Goal: Information Seeking & Learning: Learn about a topic

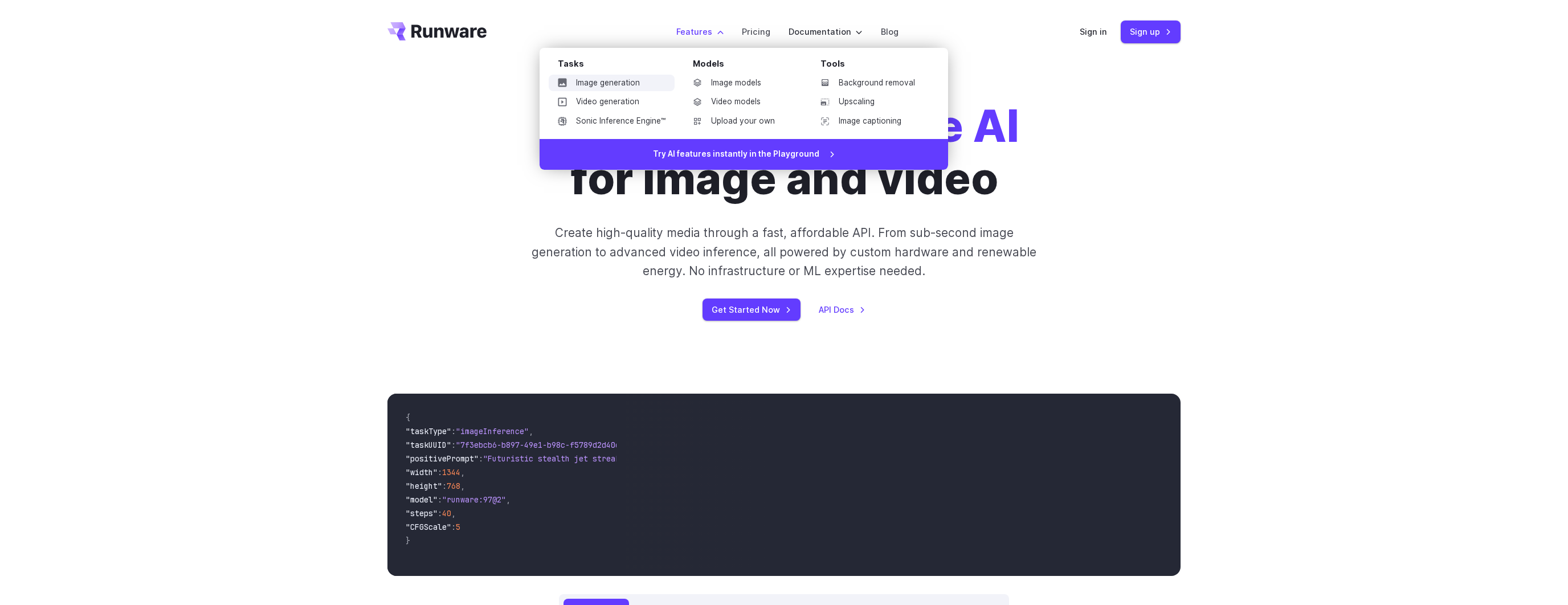
click at [648, 86] on link "Image generation" at bounding box center [611, 83] width 126 height 17
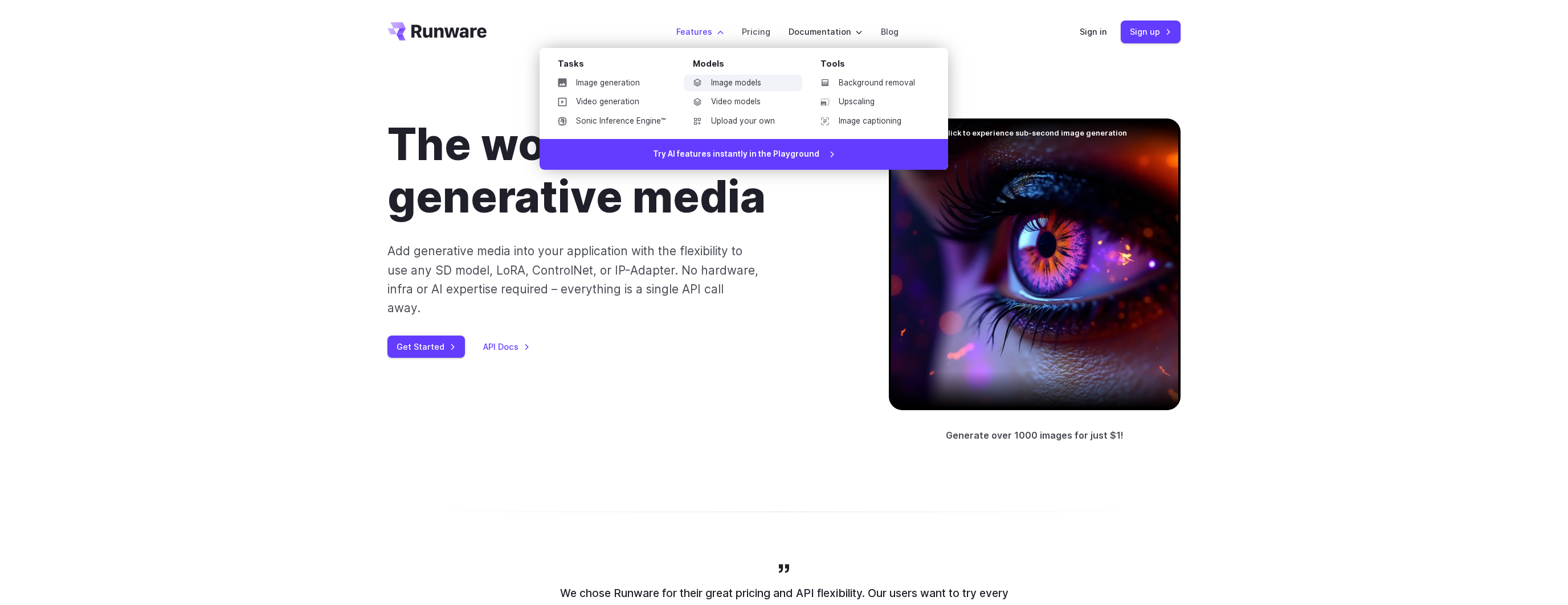
click at [727, 80] on link "Image models" at bounding box center [743, 83] width 118 height 17
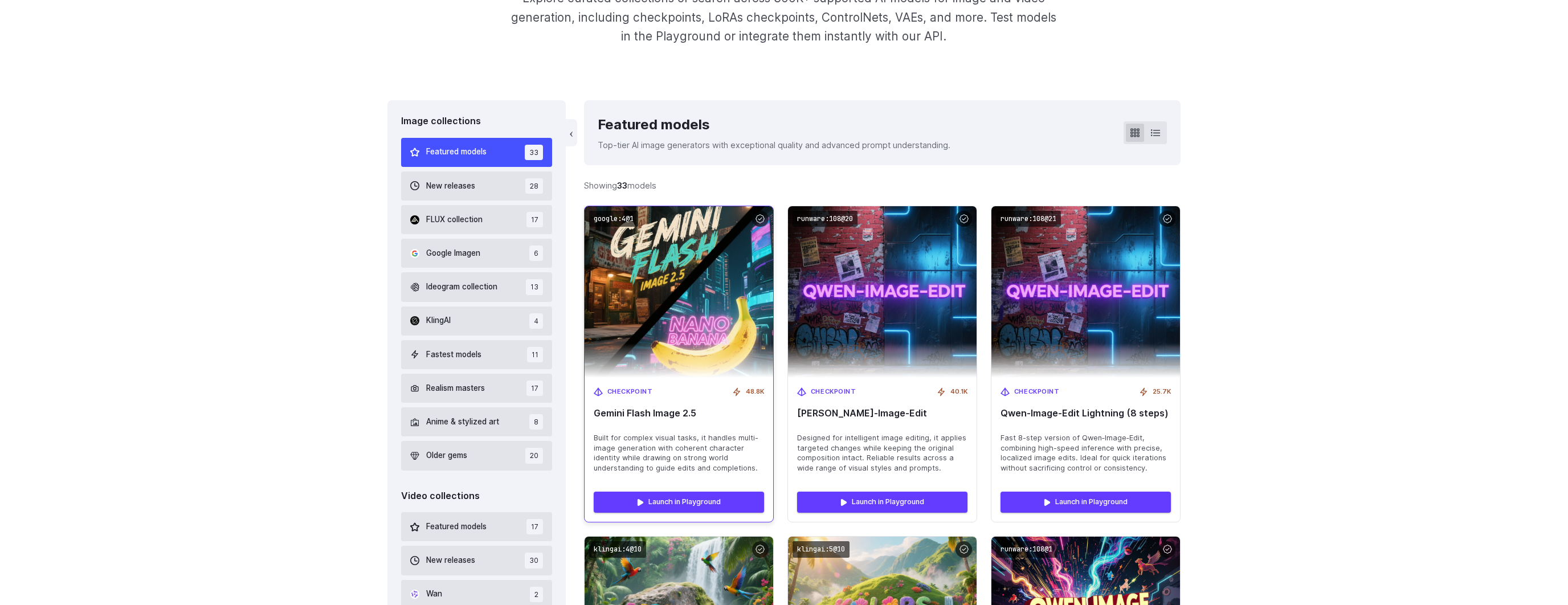
scroll to position [254, 0]
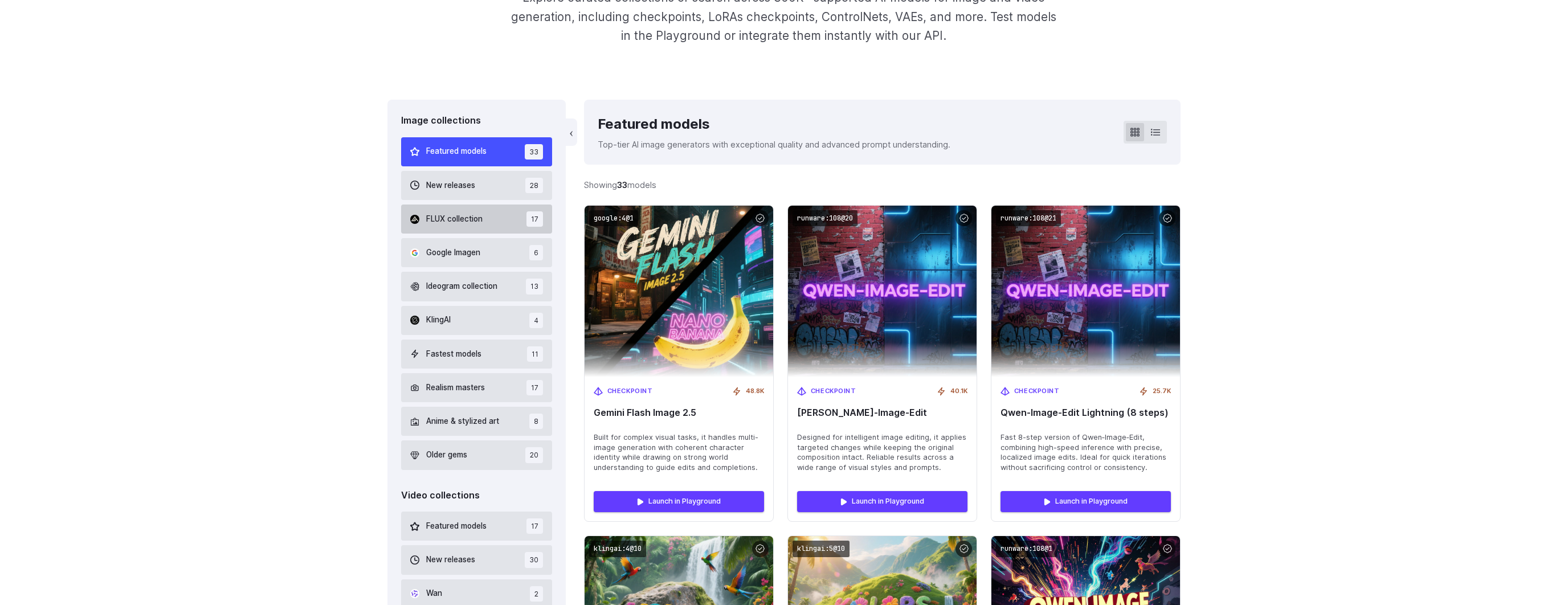
click at [490, 220] on button "FLUX collection 17" at bounding box center [477, 219] width 151 height 29
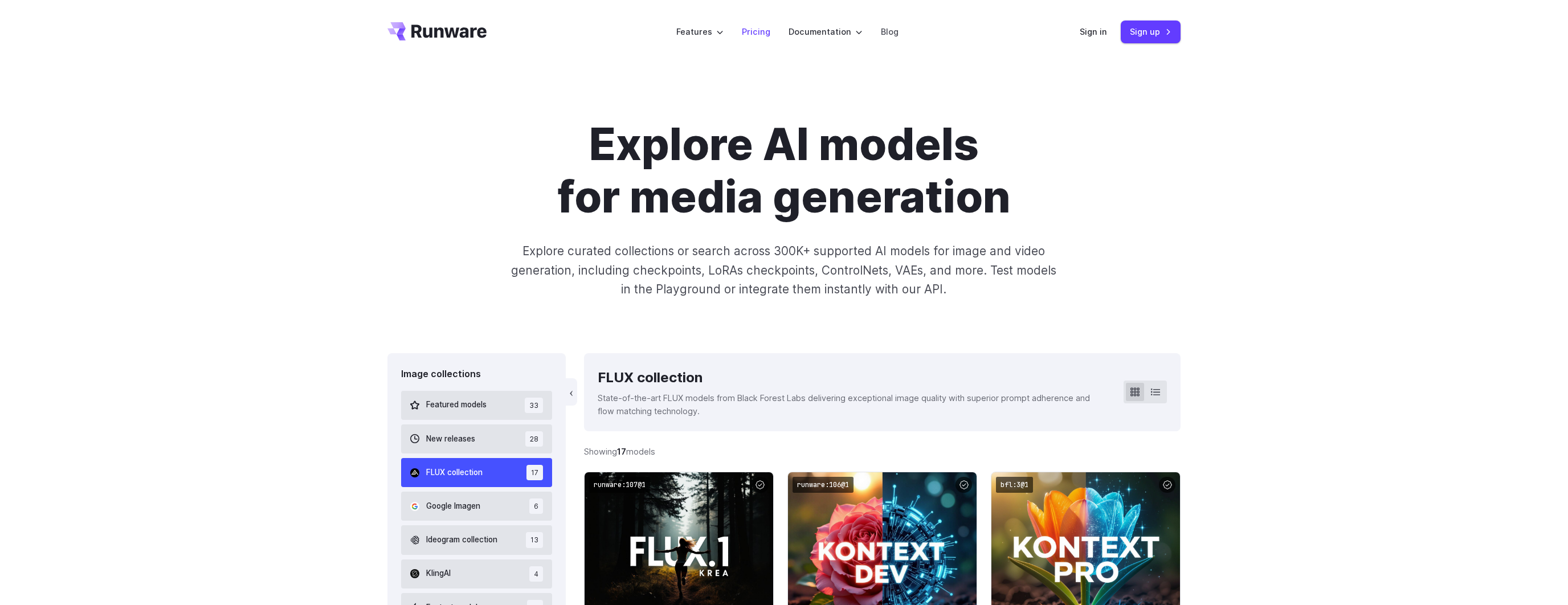
click at [747, 37] on link "Pricing" at bounding box center [756, 32] width 29 height 13
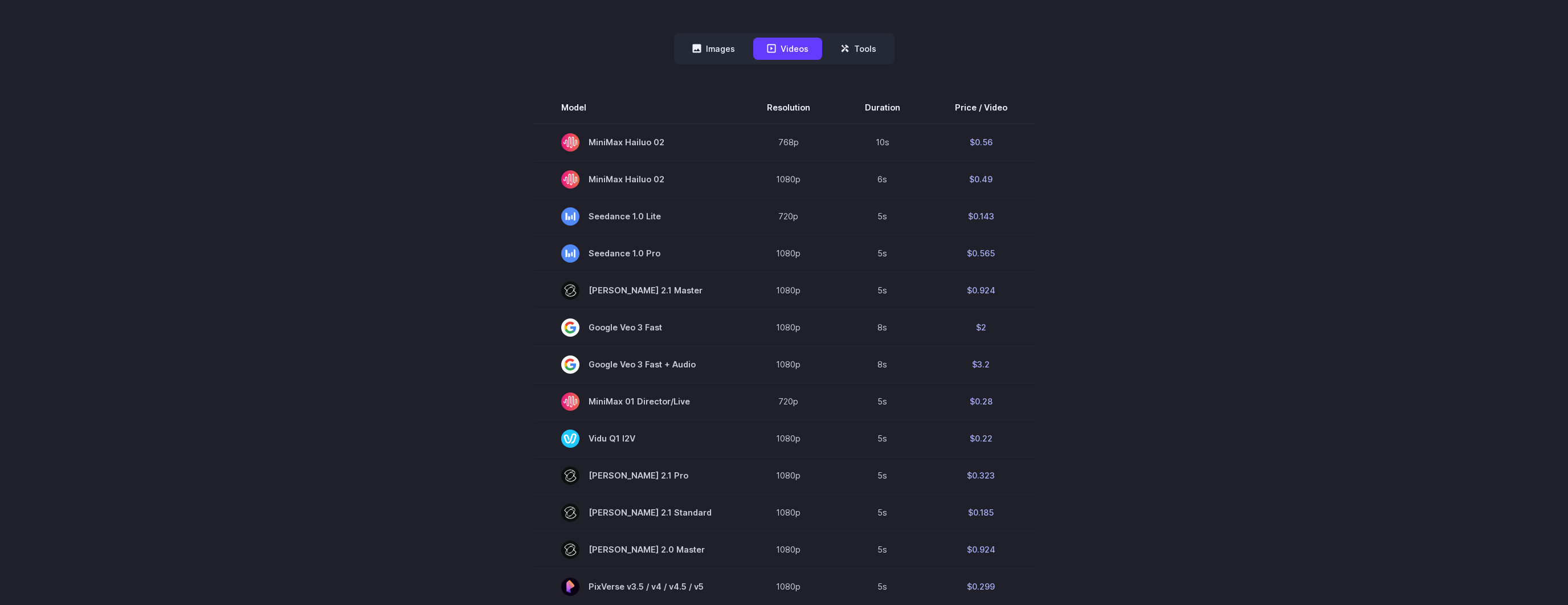
scroll to position [352, 0]
click at [724, 42] on button "Images" at bounding box center [713, 48] width 70 height 22
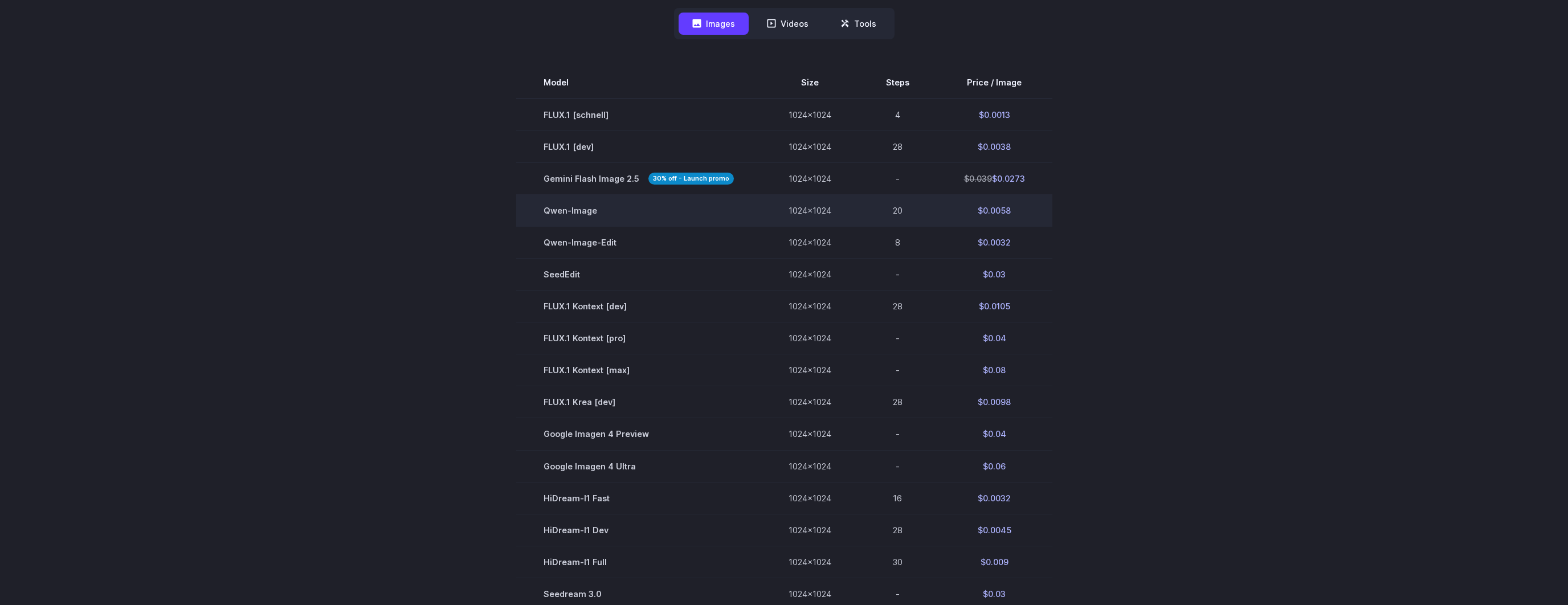
scroll to position [379, 0]
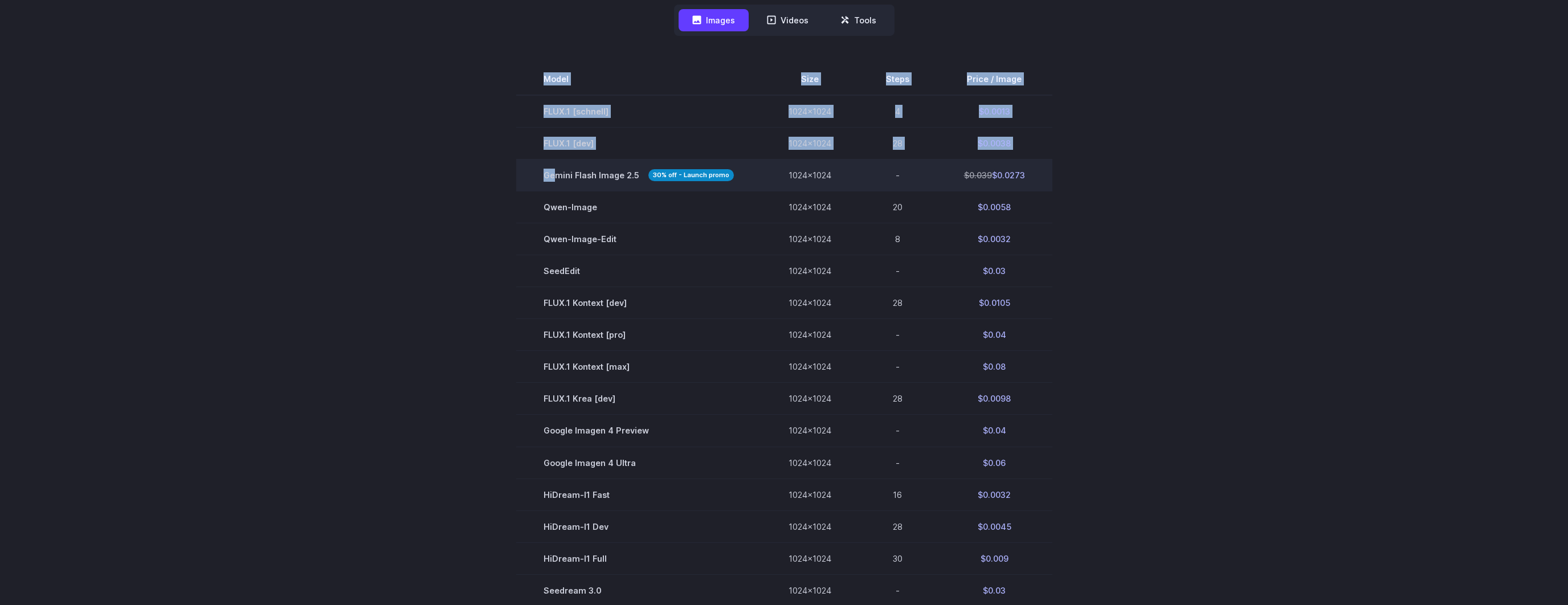
drag, startPoint x: 496, startPoint y: 107, endPoint x: 554, endPoint y: 175, distance: 89.4
click at [554, 175] on section "Model Size Steps Price / Image FLUX.1 [schnell] 1024x1024 4 $0.0013 FLUX.1 [dev…" at bounding box center [784, 382] width 794 height 638
click at [490, 244] on section "Model Size Steps Price / Image FLUX.1 [schnell] 1024x1024 4 $0.0013 FLUX.1 [dev…" at bounding box center [784, 382] width 794 height 638
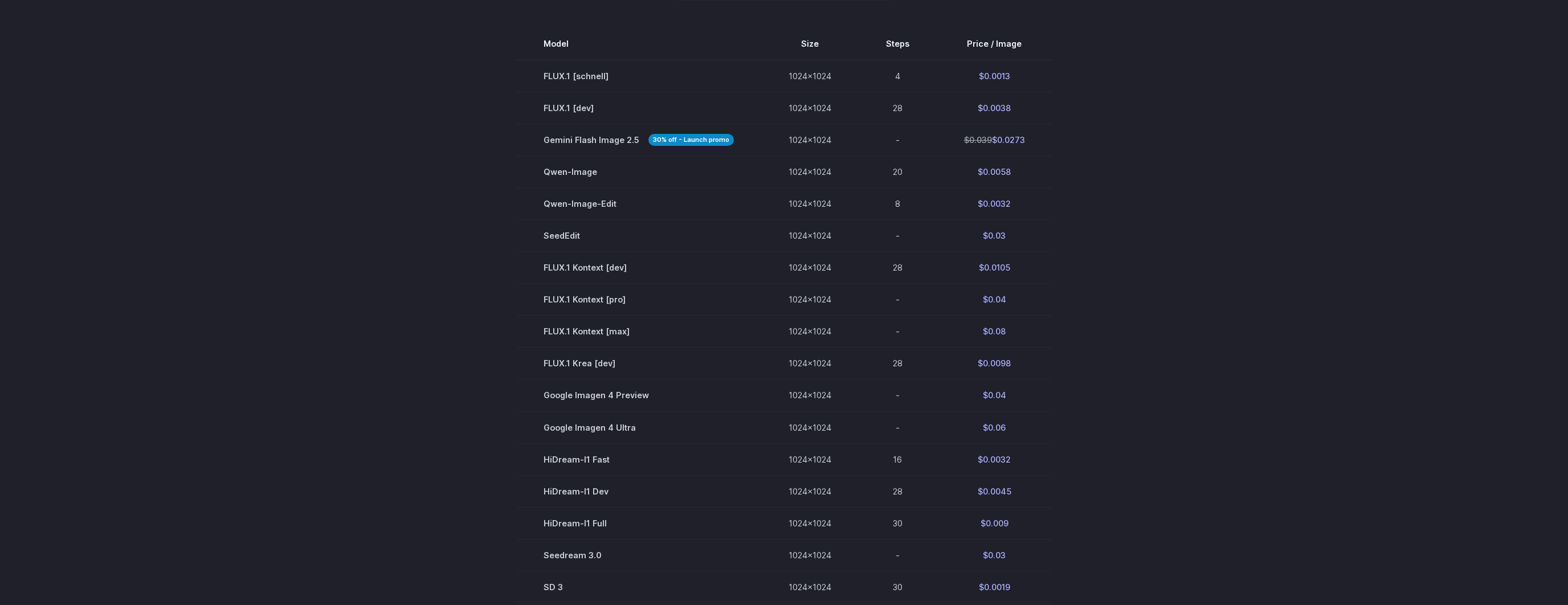
scroll to position [415, 0]
